Goal: Browse casually

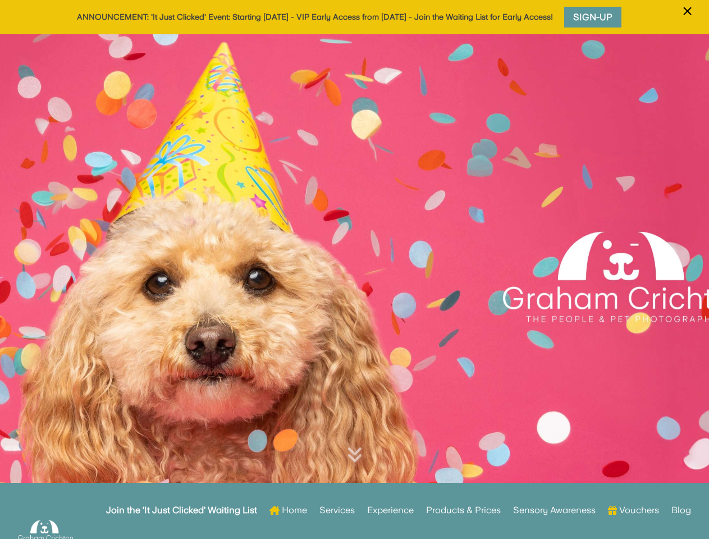
click at [354, 270] on div at bounding box center [354, 276] width 709 height 485
click at [687, 18] on span "×" at bounding box center [687, 11] width 11 height 21
click at [354, 286] on div at bounding box center [354, 276] width 709 height 485
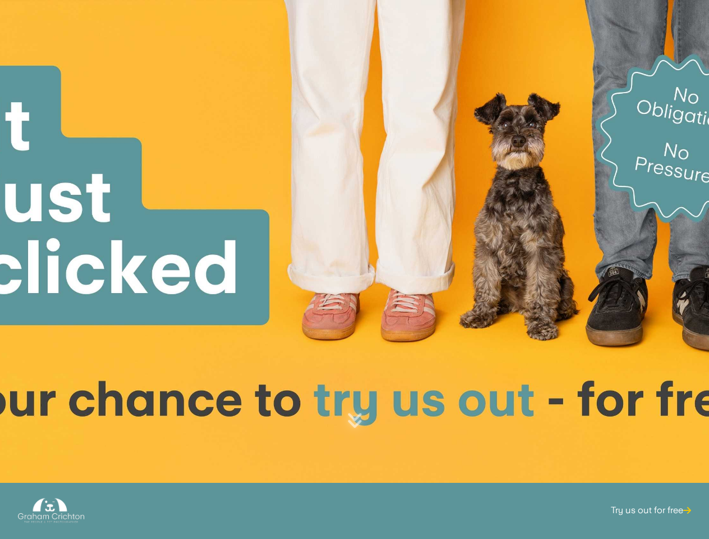
click at [354, 270] on div at bounding box center [354, 242] width 709 height 485
